Goal: Find specific page/section: Find specific page/section

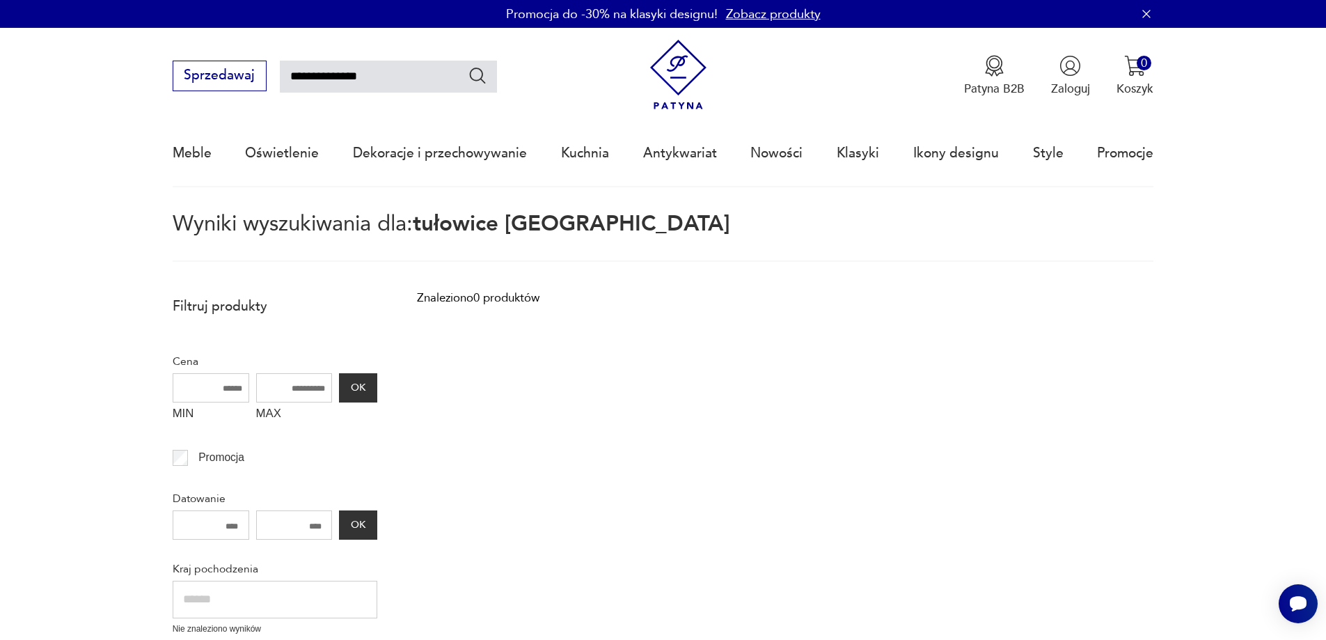
drag, startPoint x: 361, startPoint y: 75, endPoint x: 429, endPoint y: 73, distance: 68.3
click at [372, 75] on input "**********" at bounding box center [388, 77] width 217 height 32
type input "********"
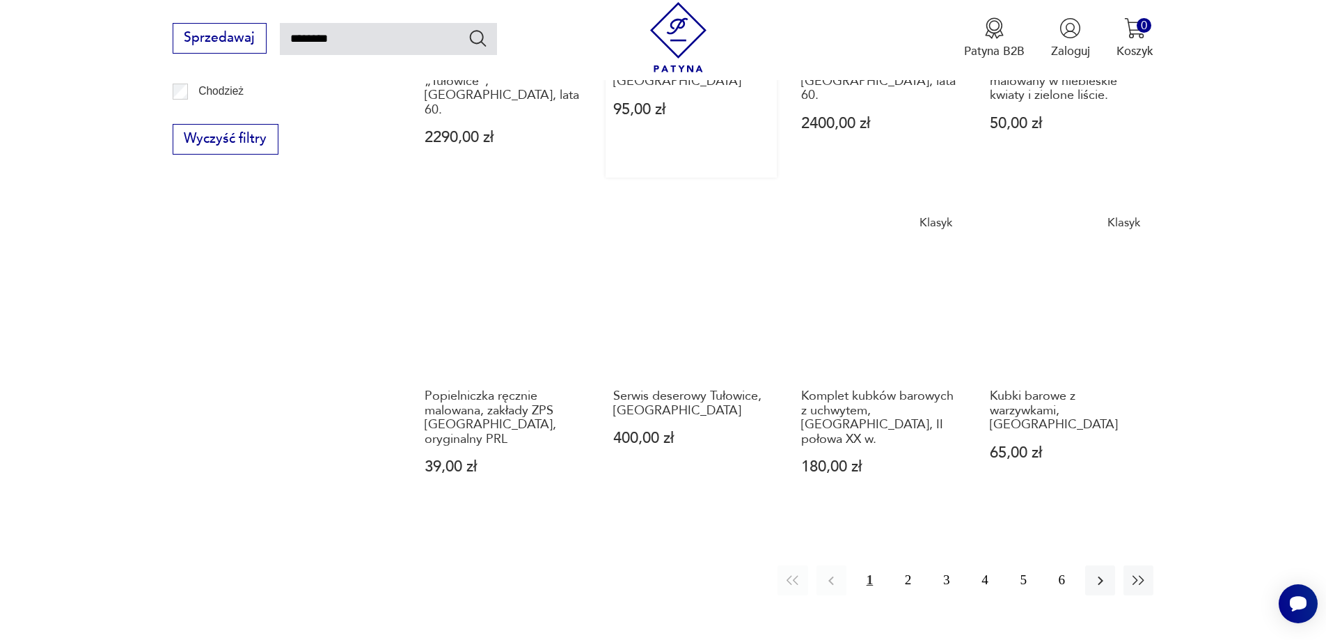
scroll to position [1124, 0]
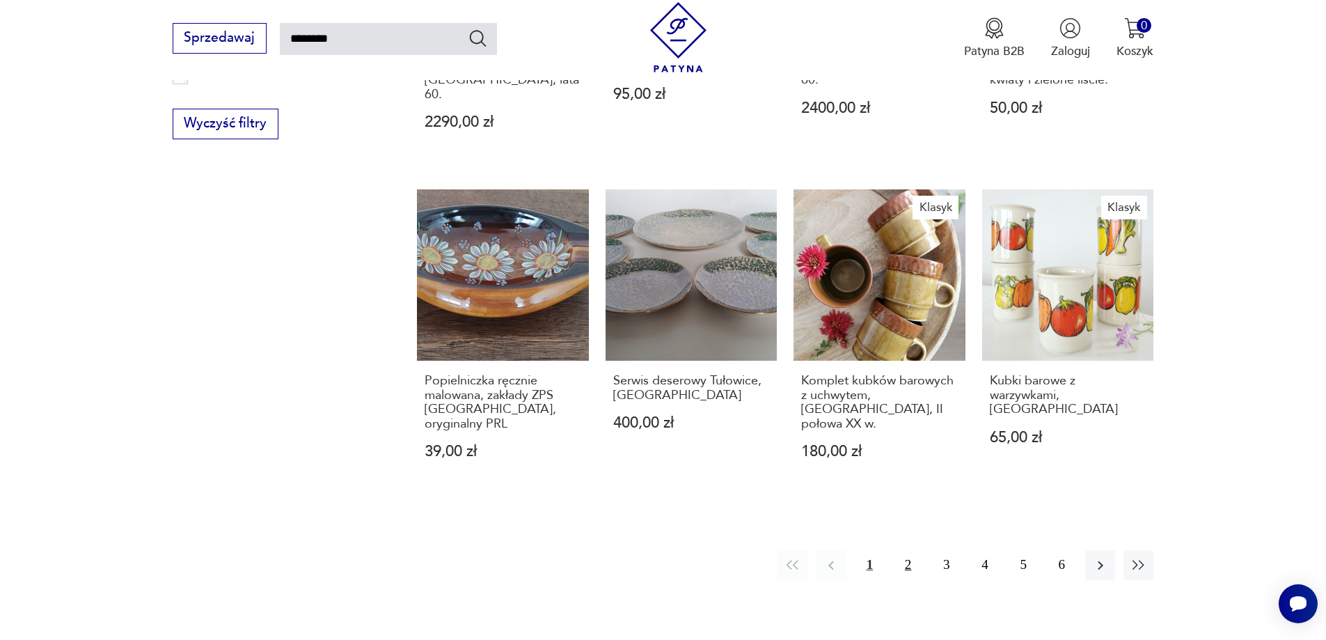
click at [915, 550] on button "2" at bounding box center [908, 565] width 30 height 30
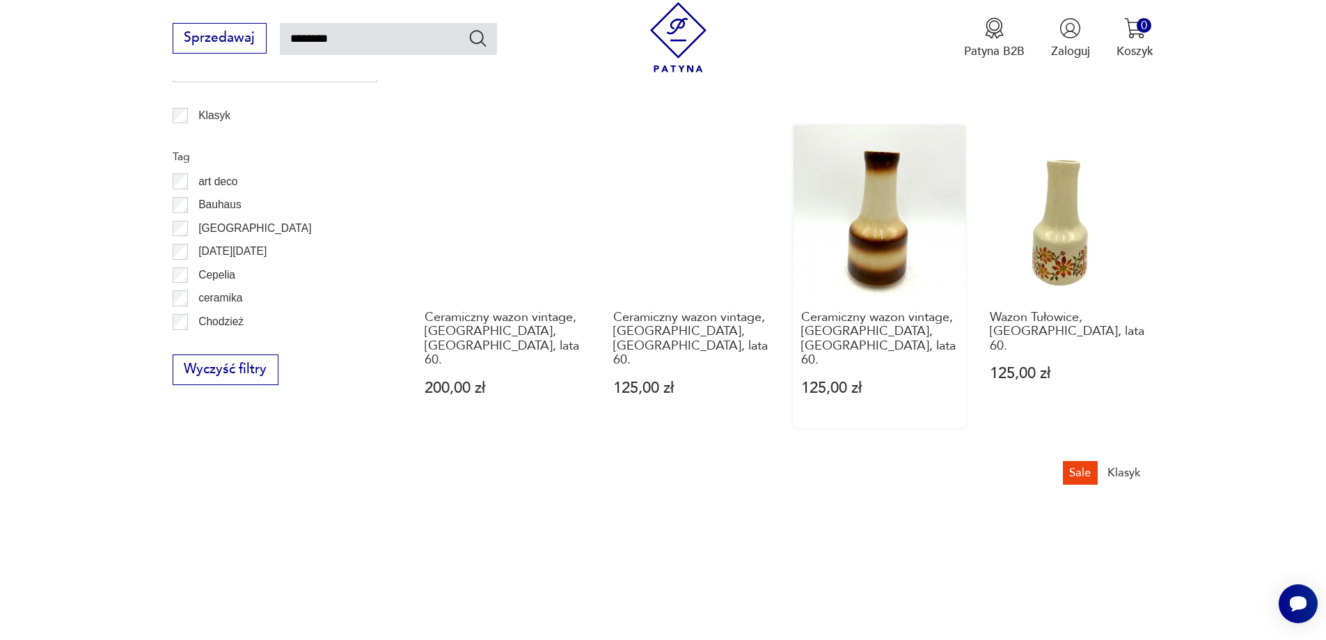
scroll to position [1124, 0]
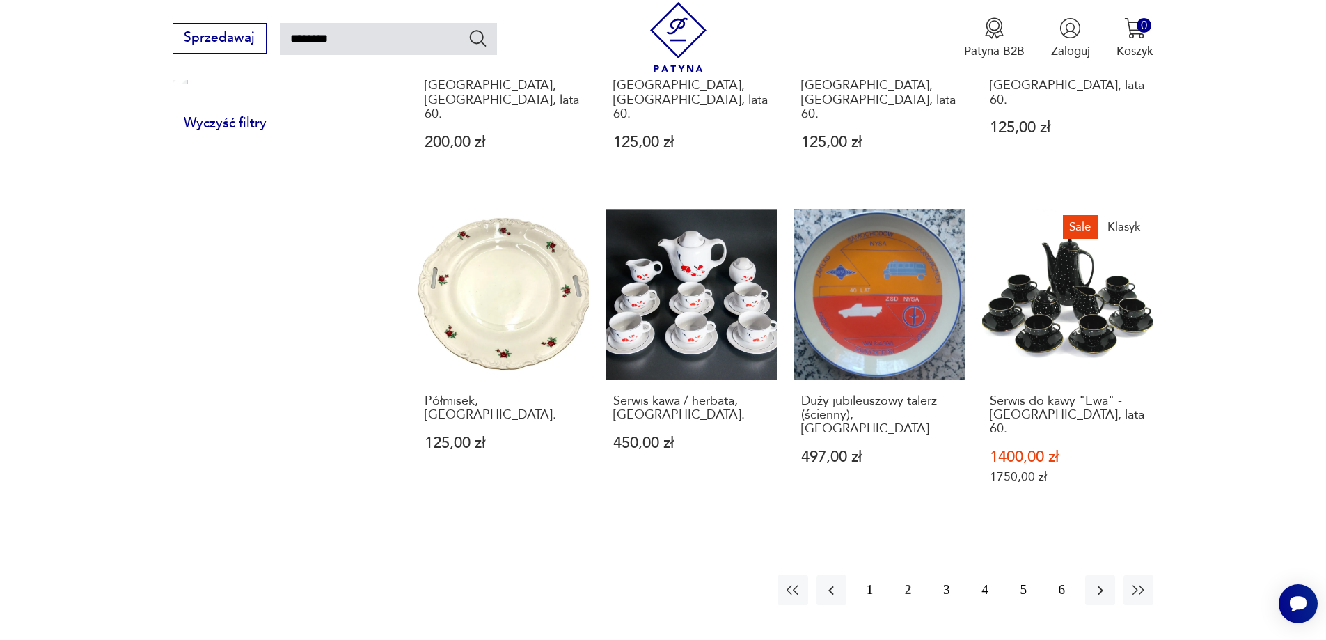
click at [949, 575] on button "3" at bounding box center [947, 590] width 30 height 30
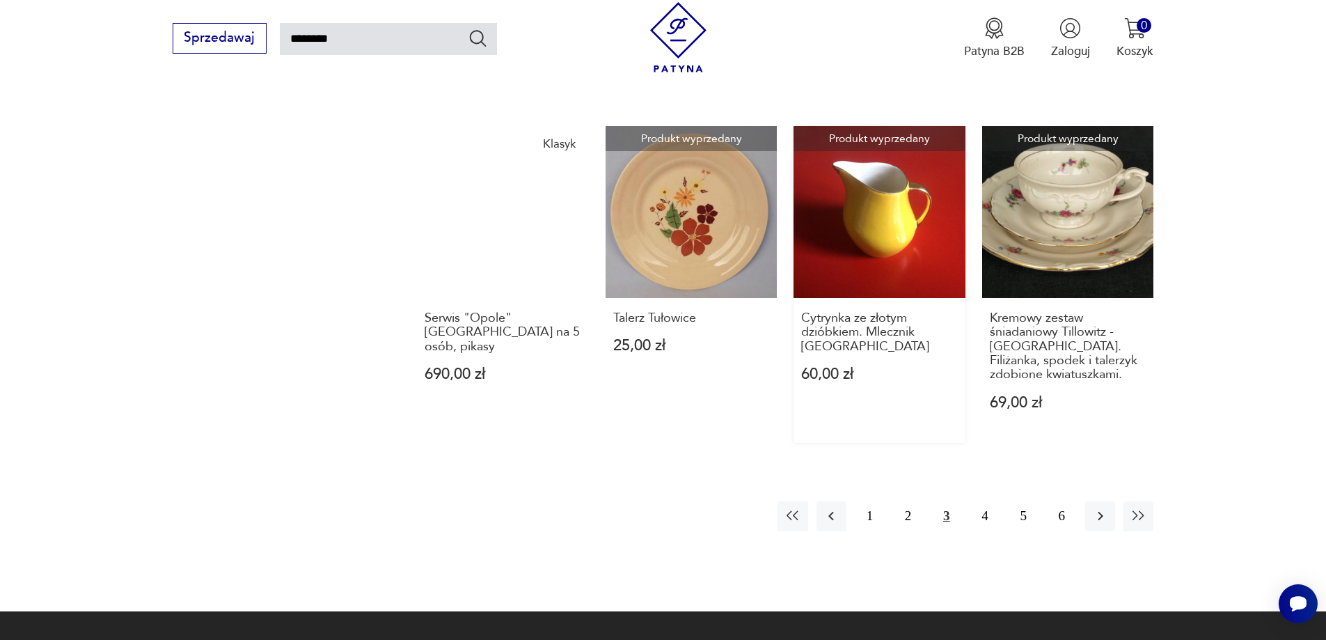
scroll to position [1264, 0]
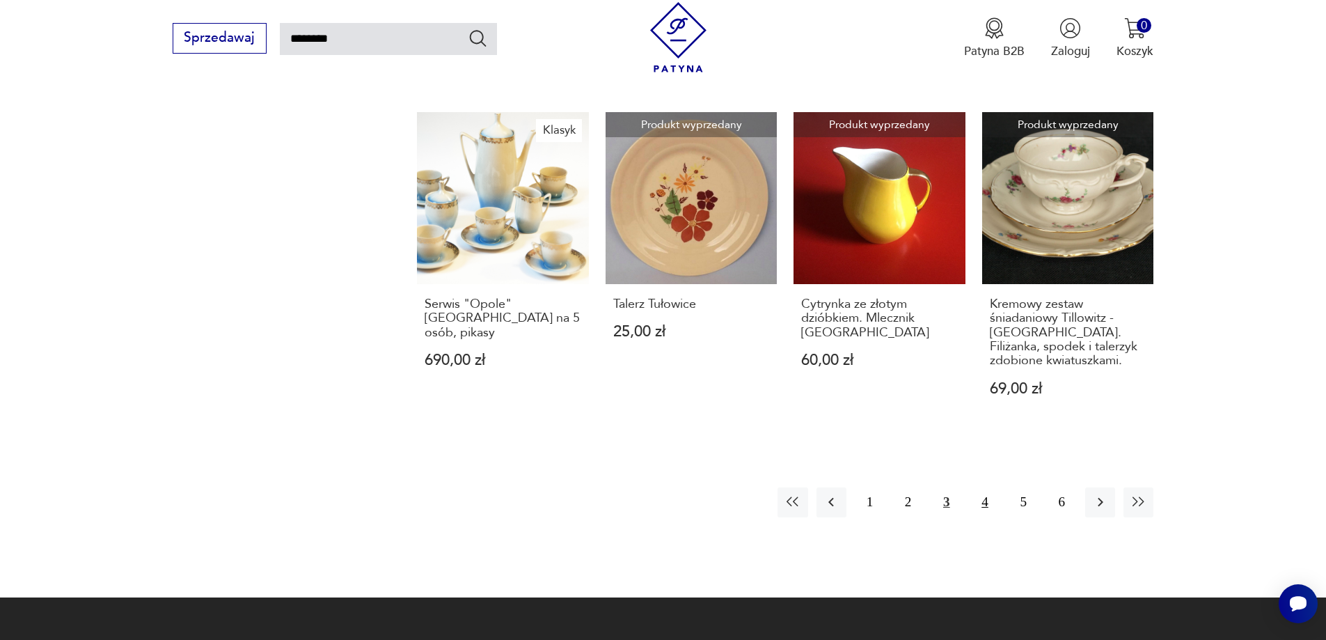
click at [987, 487] on button "4" at bounding box center [985, 502] width 30 height 30
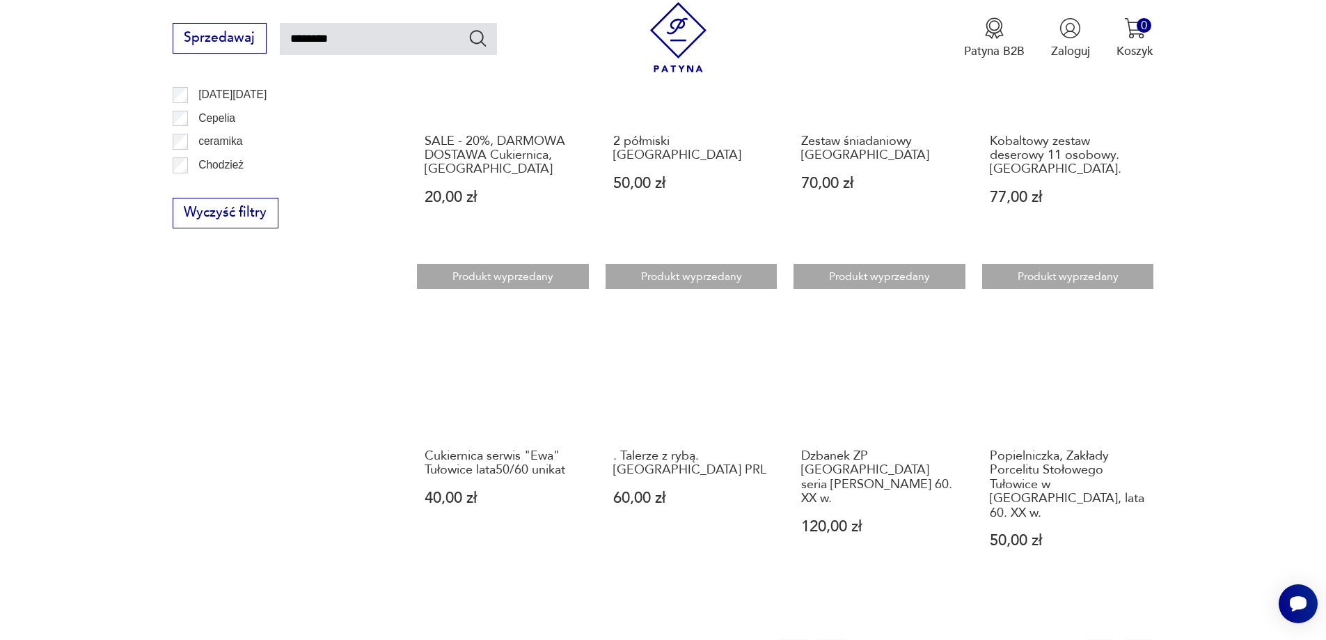
scroll to position [1124, 0]
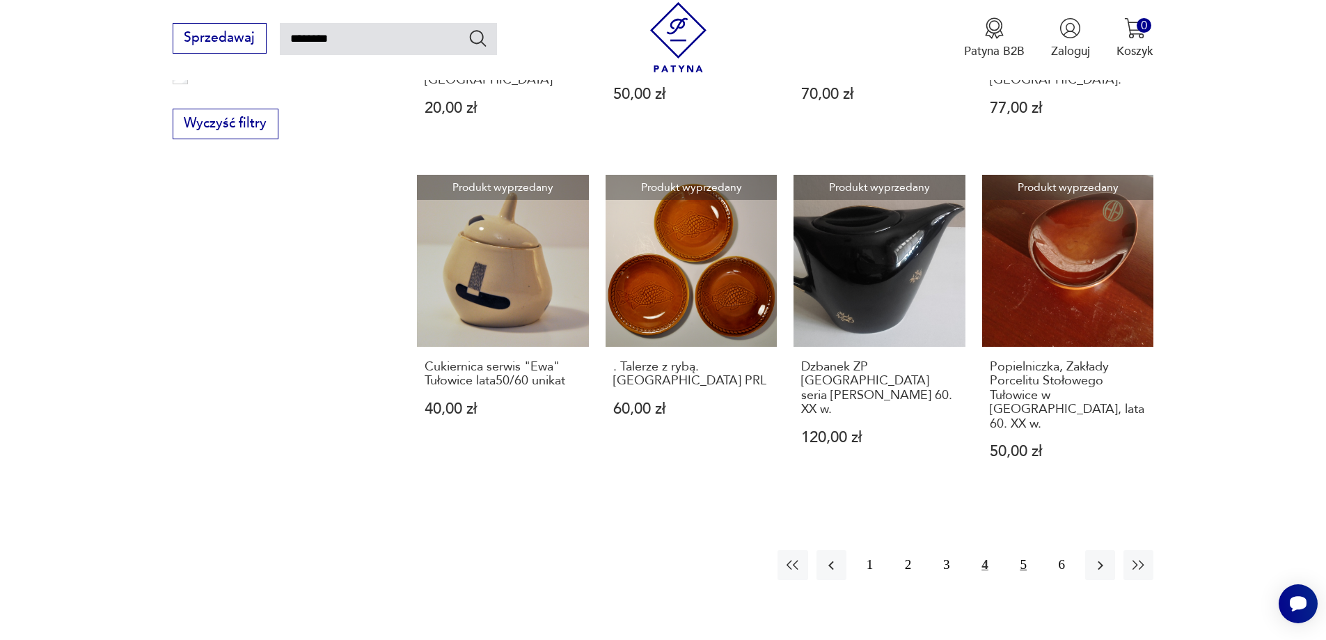
click at [1021, 550] on button "5" at bounding box center [1024, 565] width 30 height 30
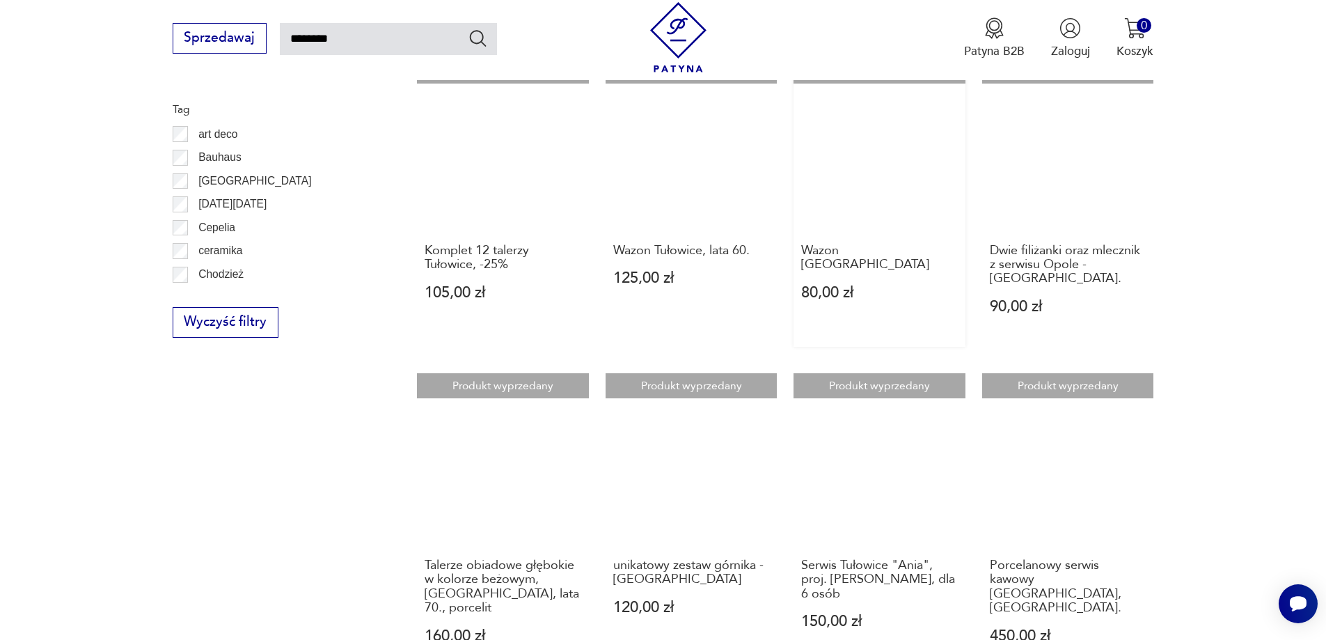
scroll to position [1194, 0]
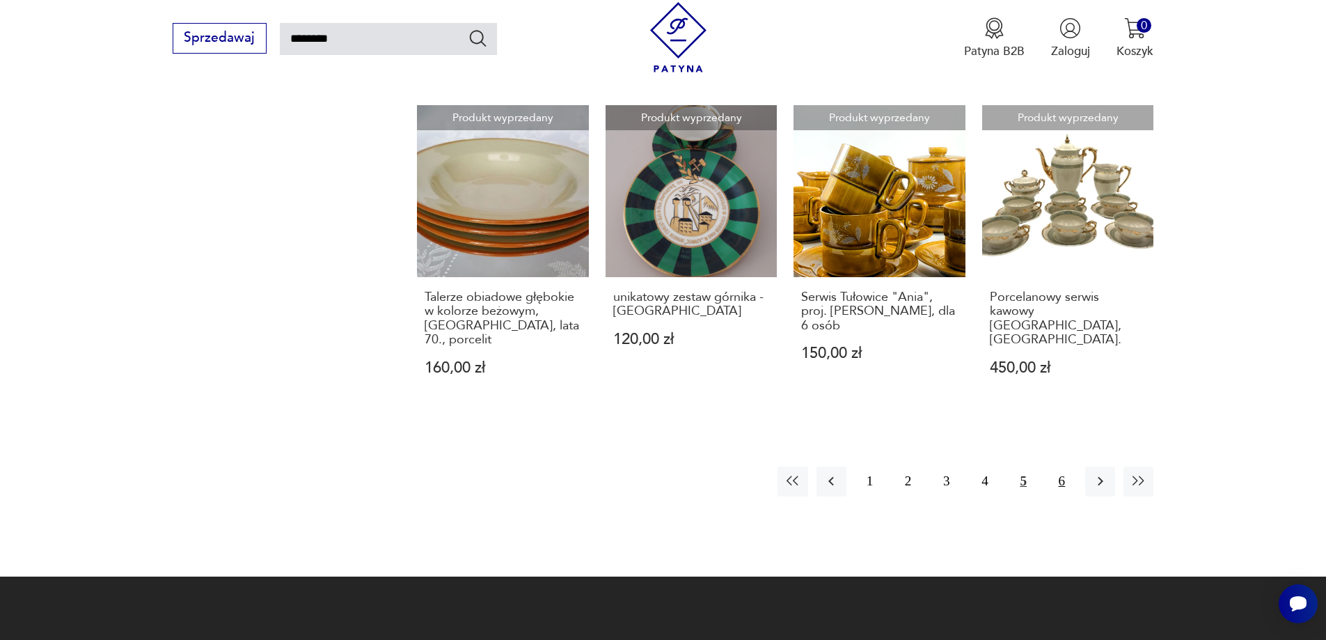
click at [1067, 466] on button "6" at bounding box center [1062, 481] width 30 height 30
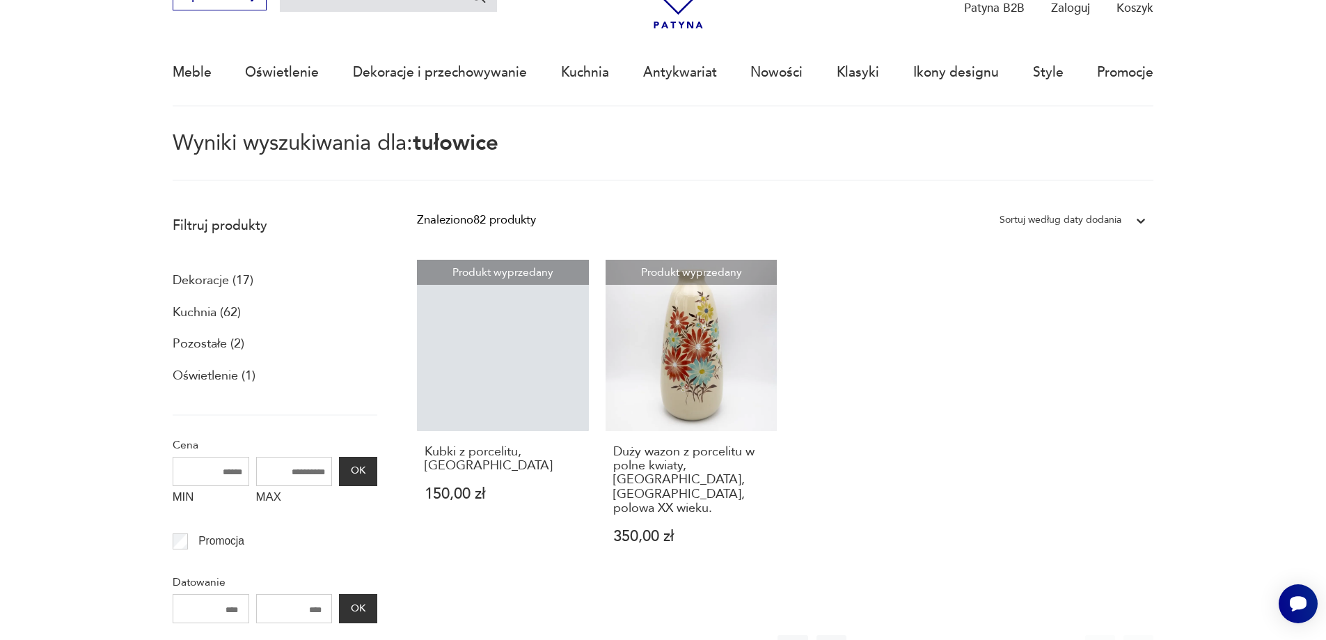
scroll to position [80, 0]
